Goal: Complete application form

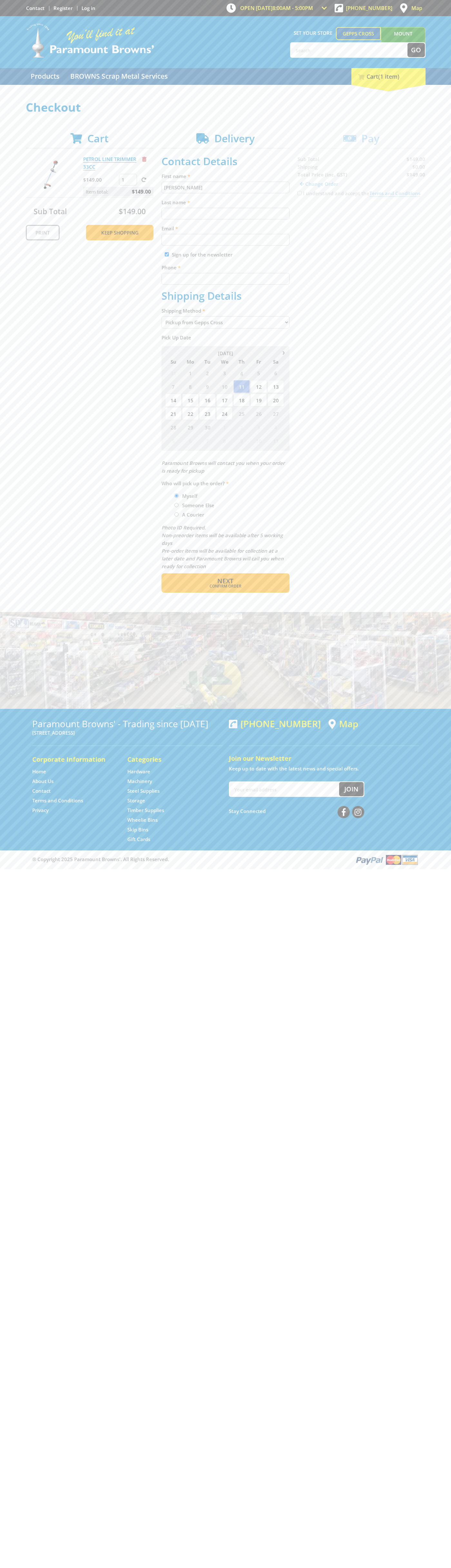
type input "[PERSON_NAME]"
type input "[EMAIL_ADDRESS][DOMAIN_NAME]"
type input "0293744000"
click at [226, 581] on span "Next" at bounding box center [226, 580] width 16 height 9
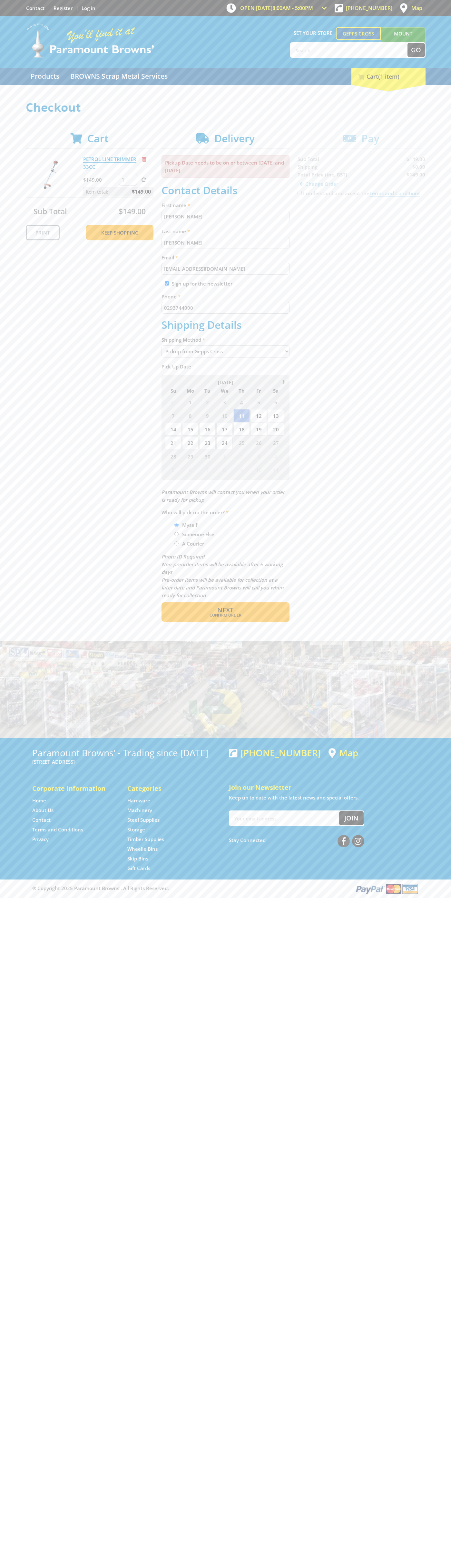
type input "[PERSON_NAME]"
click at [226, 616] on span "Confirm order" at bounding box center [226, 616] width 100 height 4
click at [226, 610] on span "Next" at bounding box center [226, 610] width 16 height 9
